Goal: Information Seeking & Learning: Learn about a topic

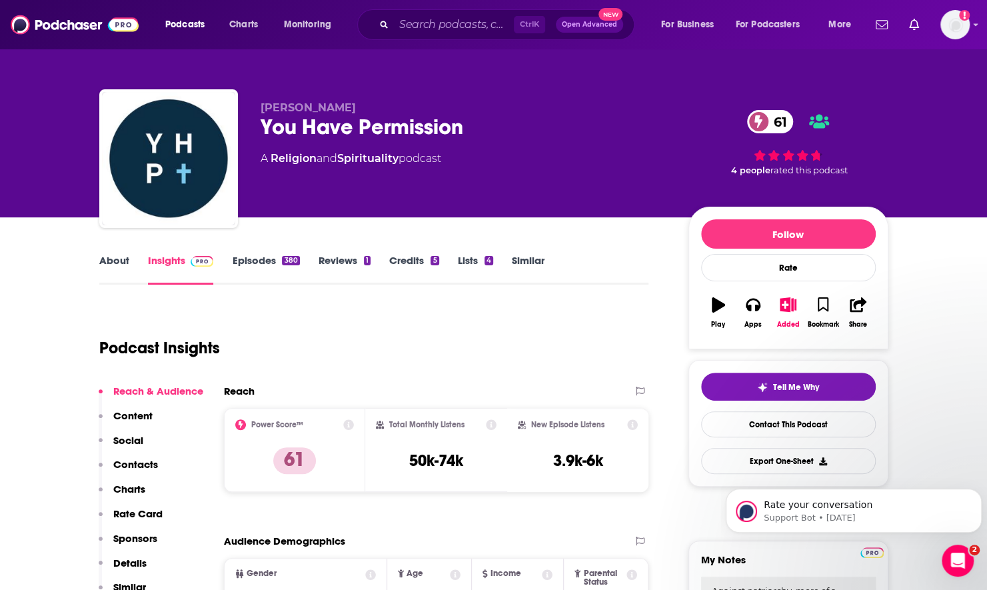
click at [124, 256] on link "About" at bounding box center [114, 269] width 30 height 31
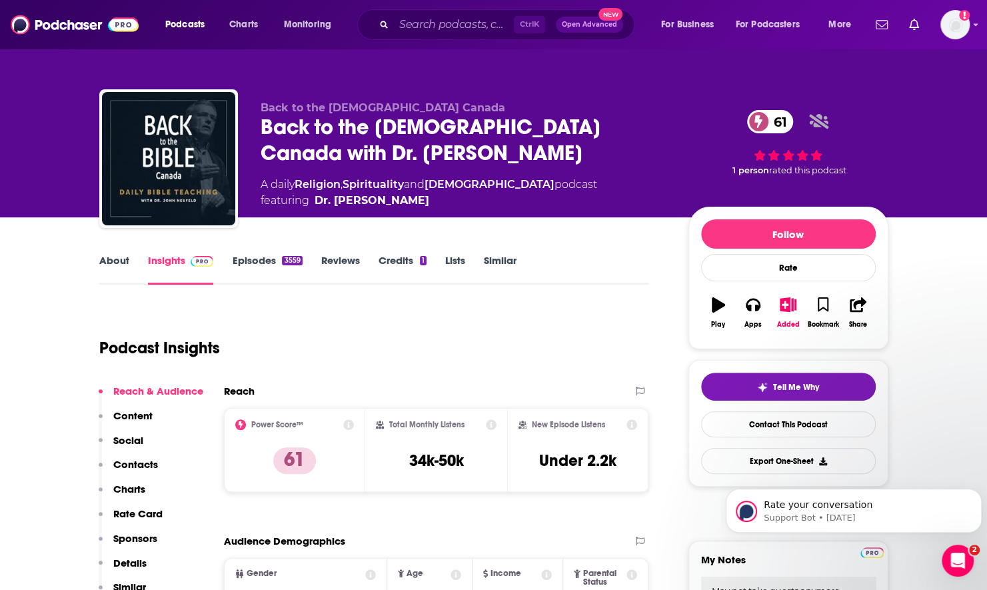
click at [117, 270] on link "About" at bounding box center [114, 269] width 30 height 31
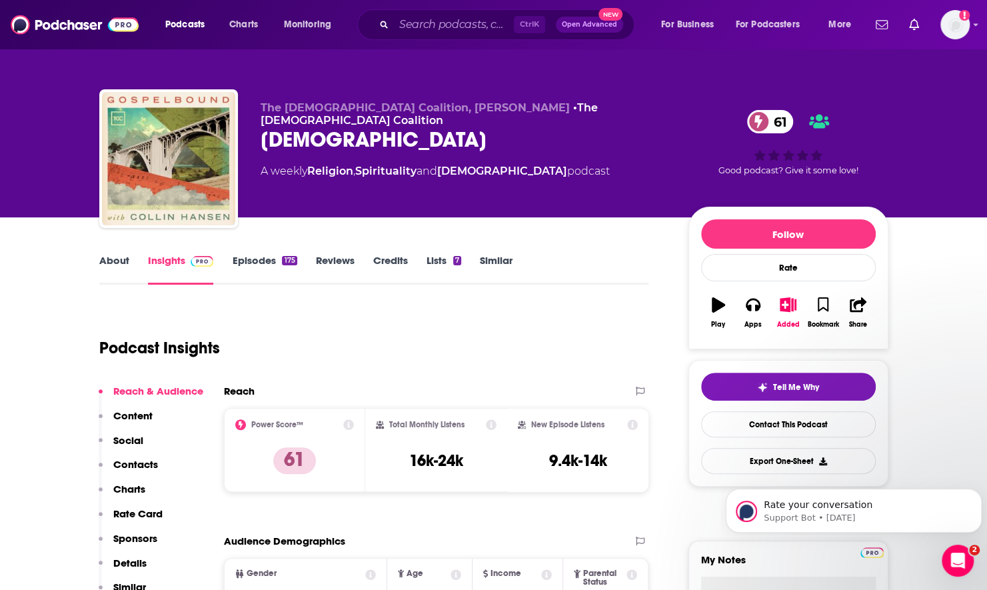
click at [105, 264] on link "About" at bounding box center [114, 269] width 30 height 31
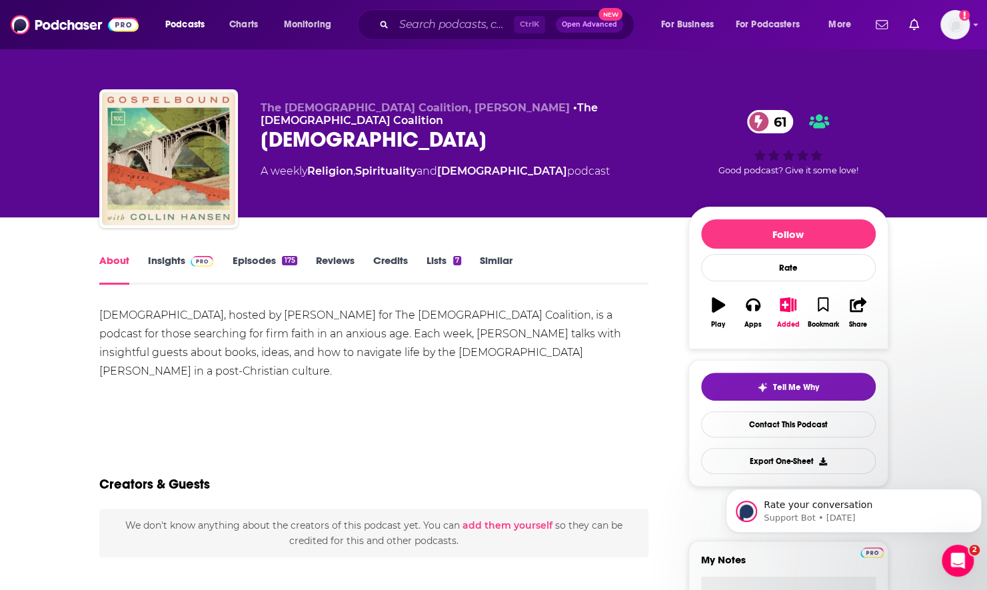
click at [175, 265] on link "Insights" at bounding box center [181, 269] width 66 height 31
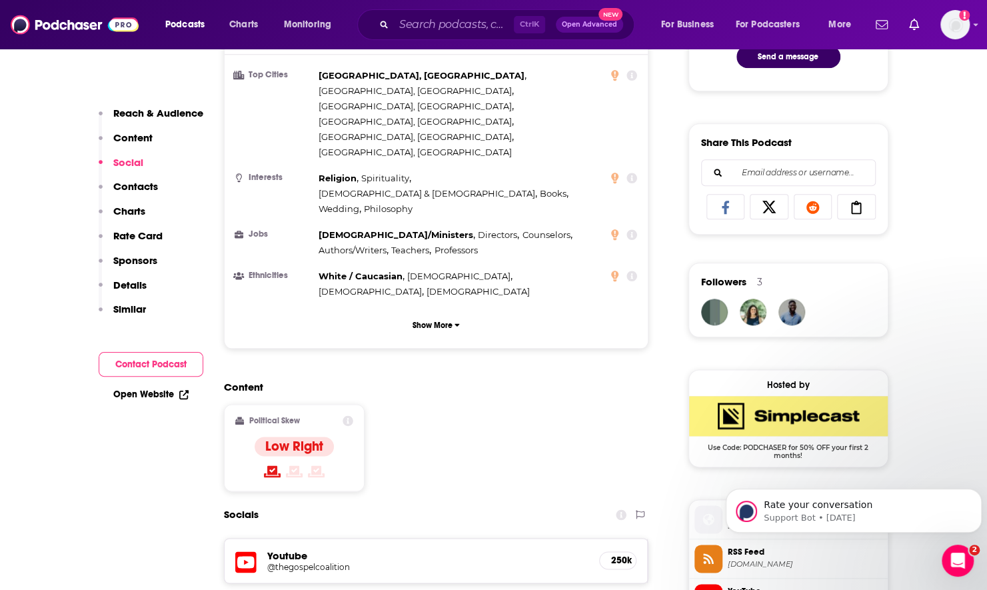
scroll to position [1000, 0]
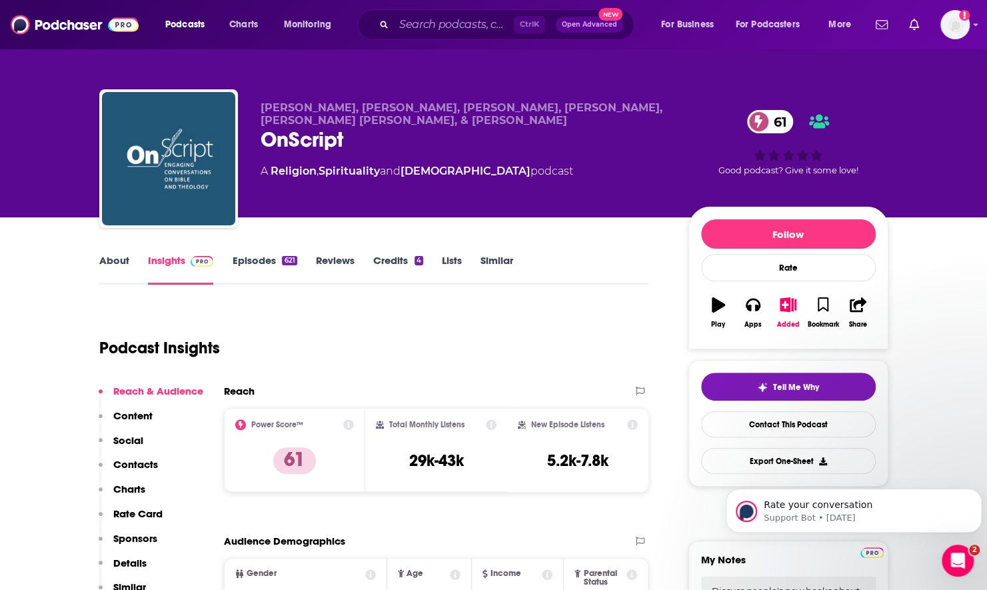
click at [117, 265] on link "About" at bounding box center [114, 269] width 30 height 31
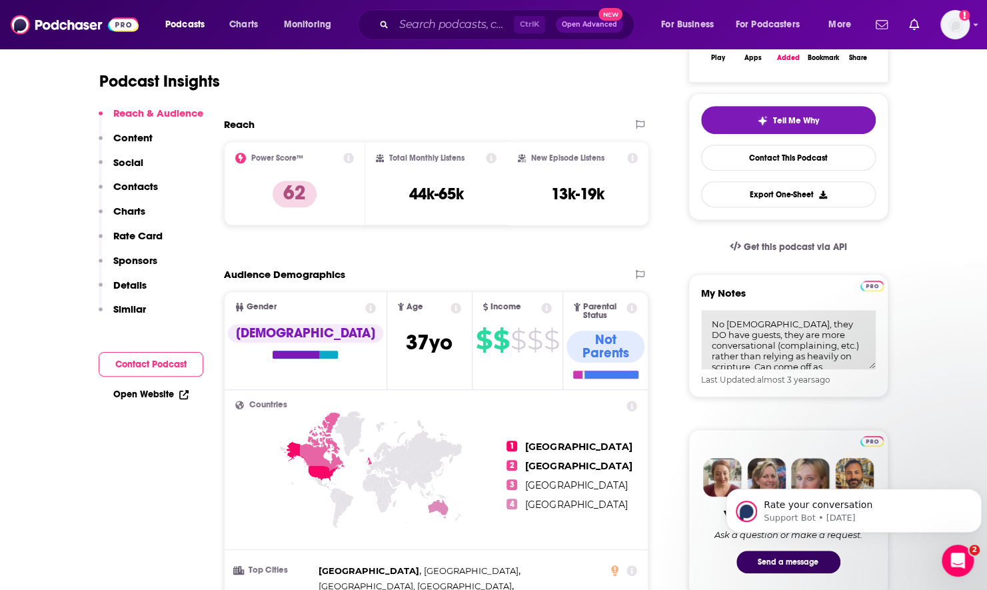
scroll to position [32, 0]
